Goal: Task Accomplishment & Management: Complete application form

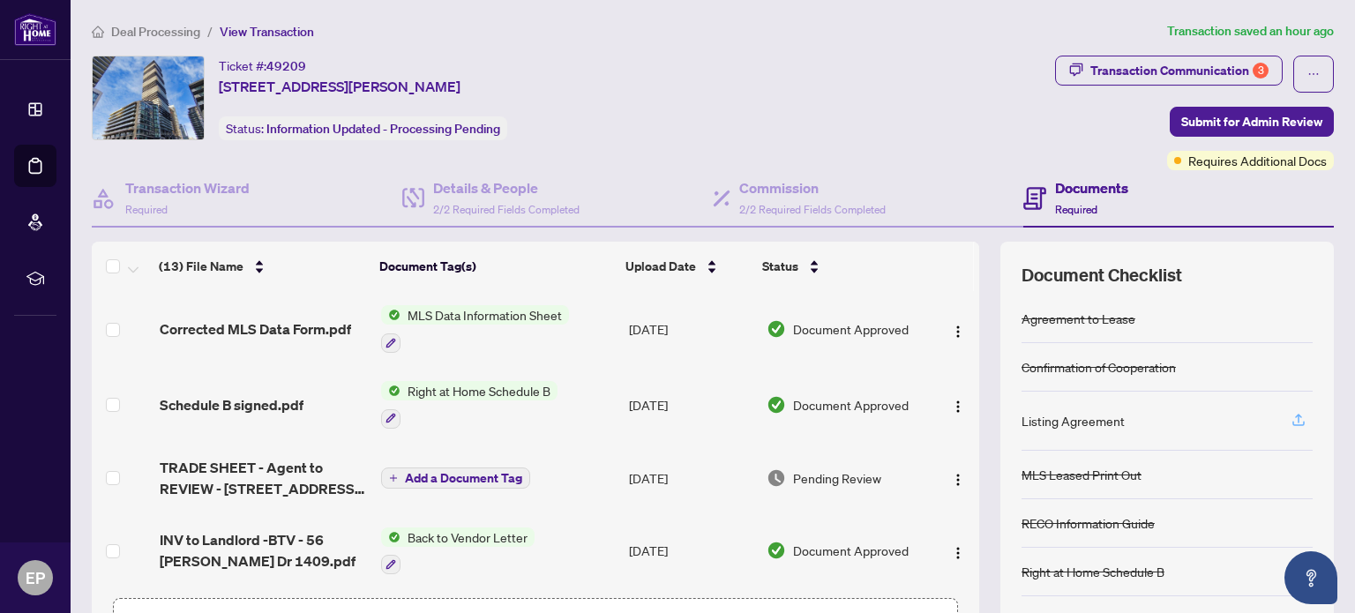
click at [1291, 414] on icon "button" at bounding box center [1299, 420] width 16 height 16
click at [1291, 415] on icon "button" at bounding box center [1299, 420] width 16 height 16
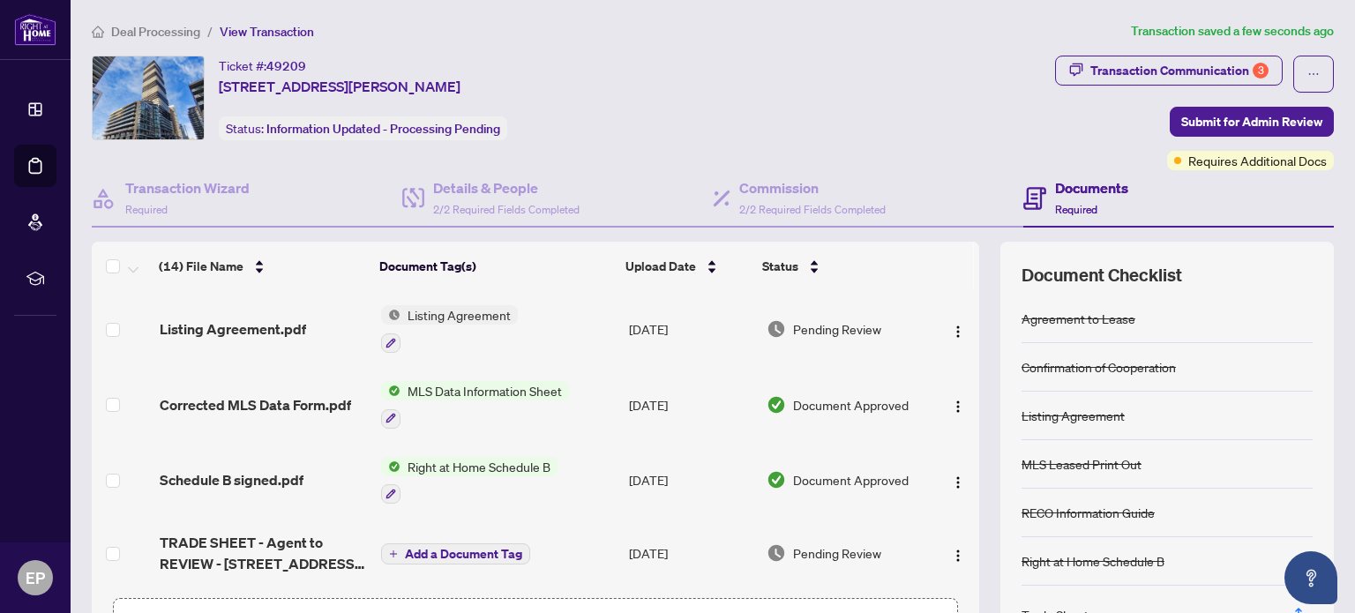
click at [427, 310] on span "Listing Agreement" at bounding box center [459, 314] width 117 height 19
click at [434, 397] on span "Listing Agreement" at bounding box center [423, 398] width 117 height 19
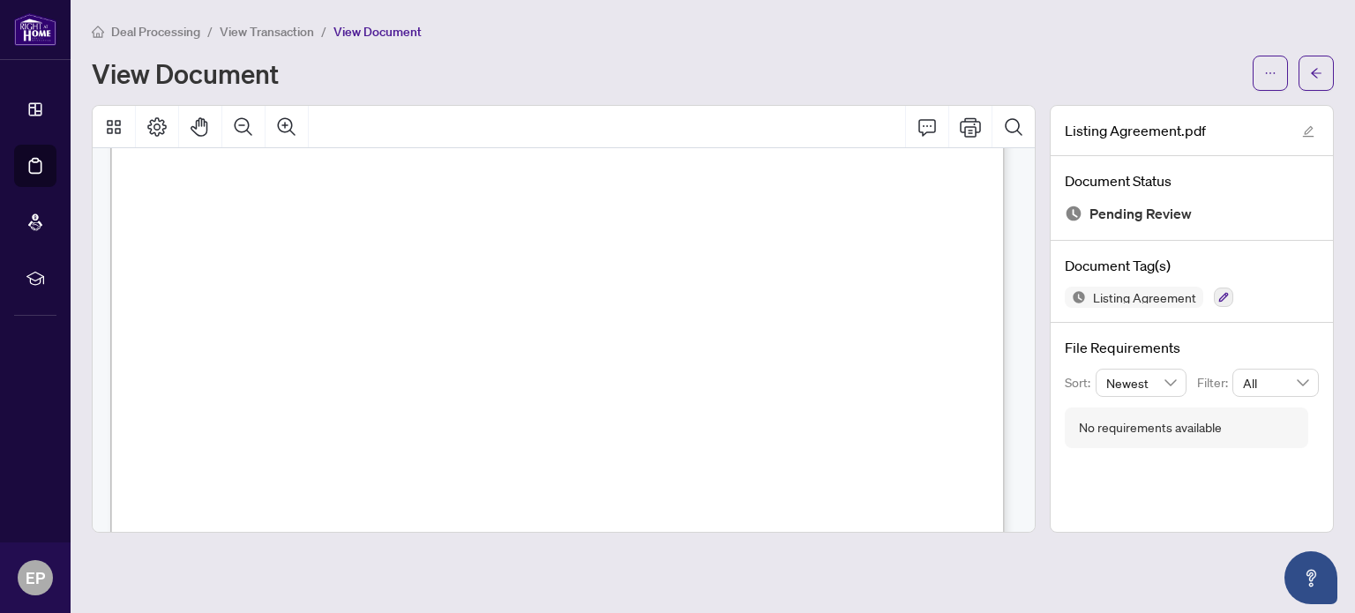
scroll to position [529, 0]
click at [1315, 79] on span "button" at bounding box center [1316, 73] width 12 height 28
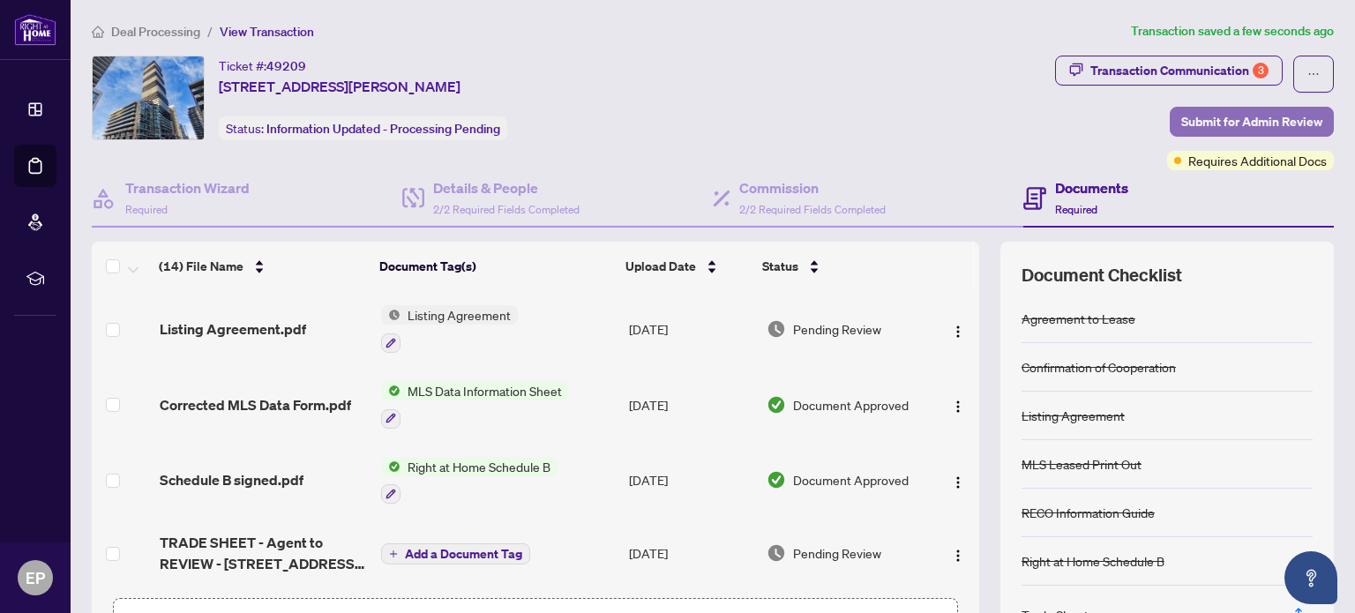
click at [1206, 116] on span "Submit for Admin Review" at bounding box center [1251, 122] width 141 height 28
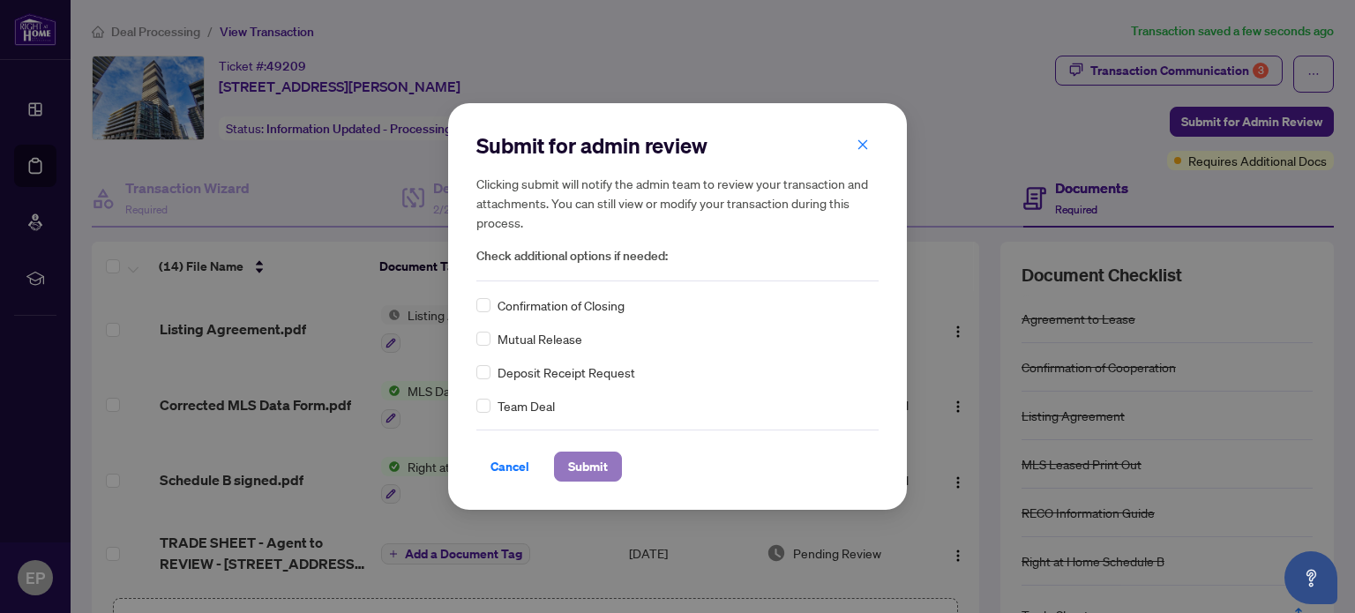
click at [593, 460] on span "Submit" at bounding box center [588, 467] width 40 height 28
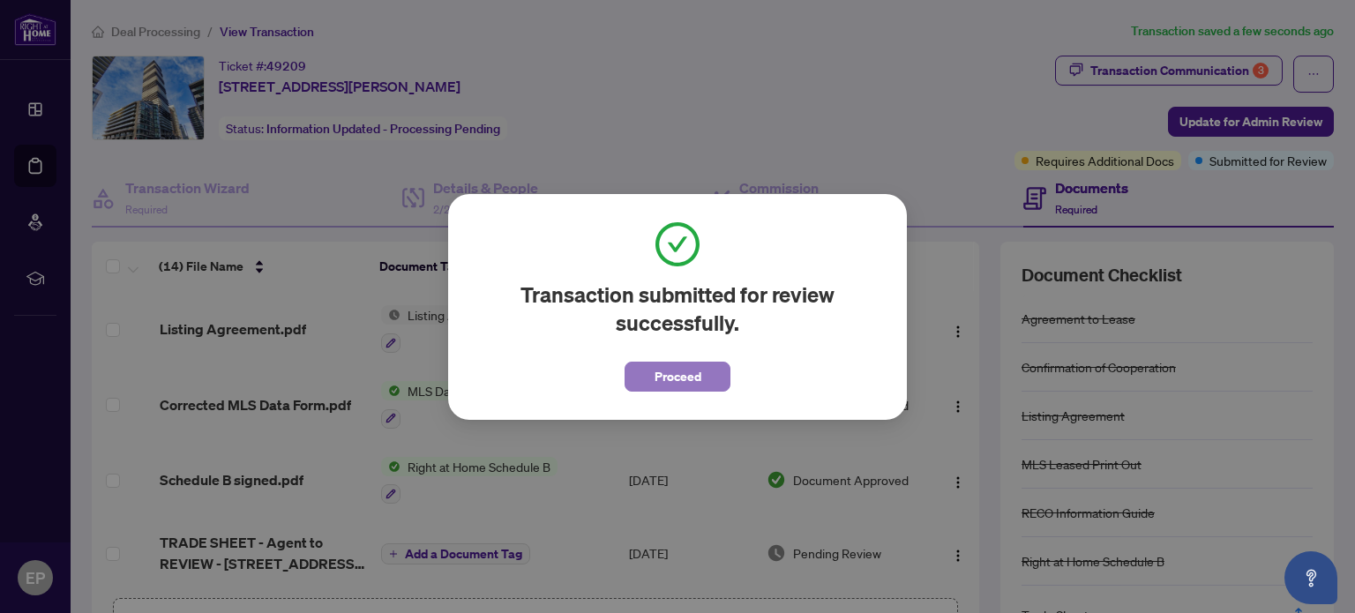
click at [682, 372] on span "Proceed" at bounding box center [678, 377] width 47 height 28
